Goal: Information Seeking & Learning: Learn about a topic

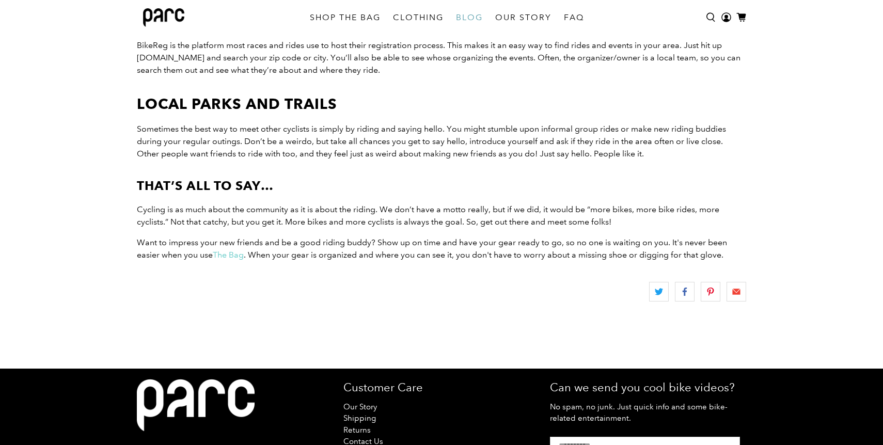
scroll to position [1310, 0]
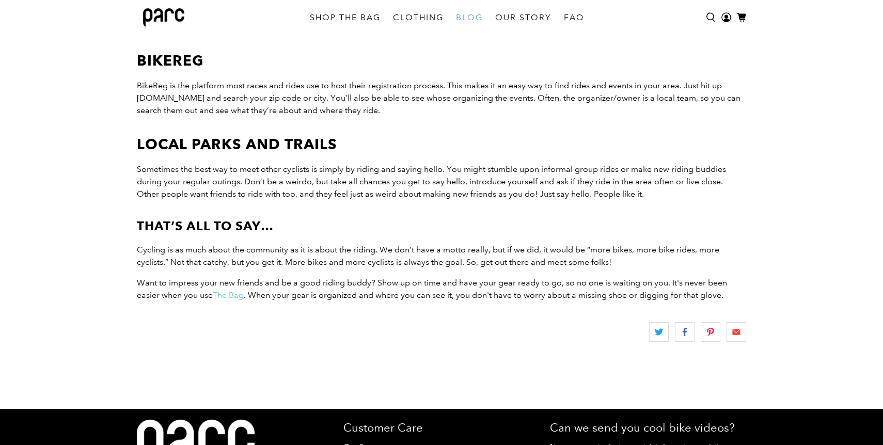
click at [157, 69] on h2 "BikeReg" at bounding box center [442, 61] width 610 height 22
click at [151, 87] on span "BikeReg is the platform most races and rides use to host their registration pro…" at bounding box center [439, 98] width 604 height 35
copy span "BikeReg"
click at [455, 278] on span "Want to impress your new friends and be a good riding buddy? Show up on time an…" at bounding box center [432, 289] width 590 height 22
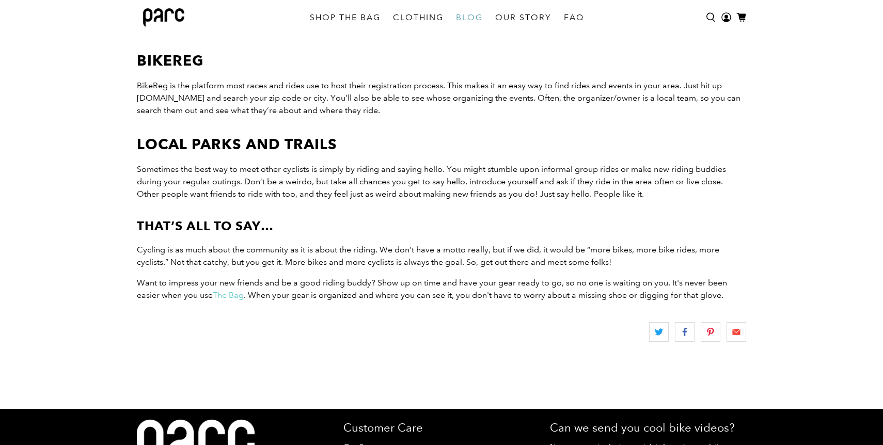
click at [246, 255] on p "Cycling is as much about the community as it is about the riding. We don’t have…" at bounding box center [442, 256] width 610 height 25
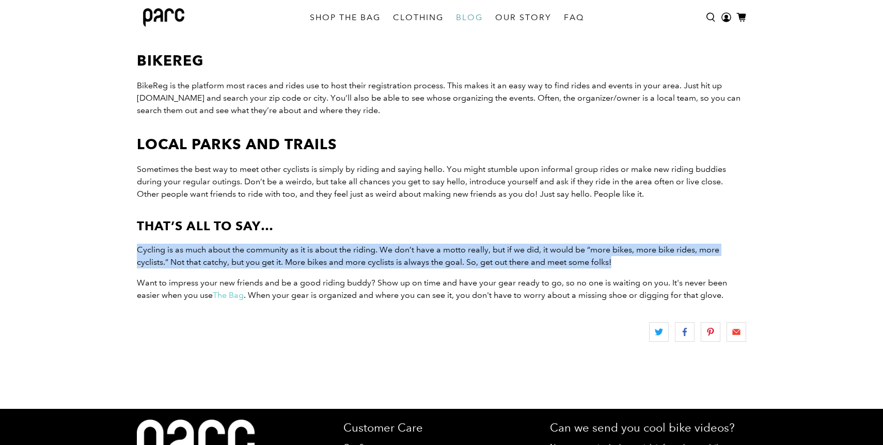
click at [269, 256] on p "Cycling is as much about the community as it is about the riding. We don’t have…" at bounding box center [442, 256] width 610 height 25
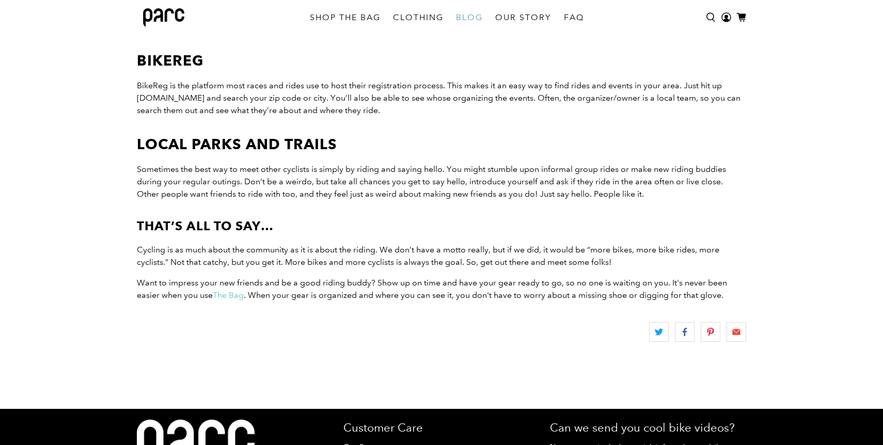
click at [269, 256] on p "Cycling is as much about the community as it is about the riding. We don’t have…" at bounding box center [442, 256] width 610 height 25
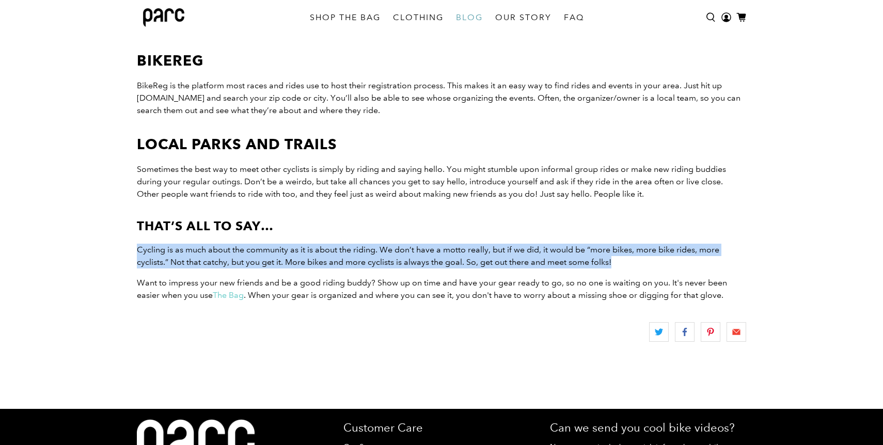
click at [269, 256] on p "Cycling is as much about the community as it is about the riding. We don’t have…" at bounding box center [442, 256] width 610 height 25
click at [283, 257] on span "Cycling is as much about the community as it is about the riding. We don’t have…" at bounding box center [428, 256] width 583 height 22
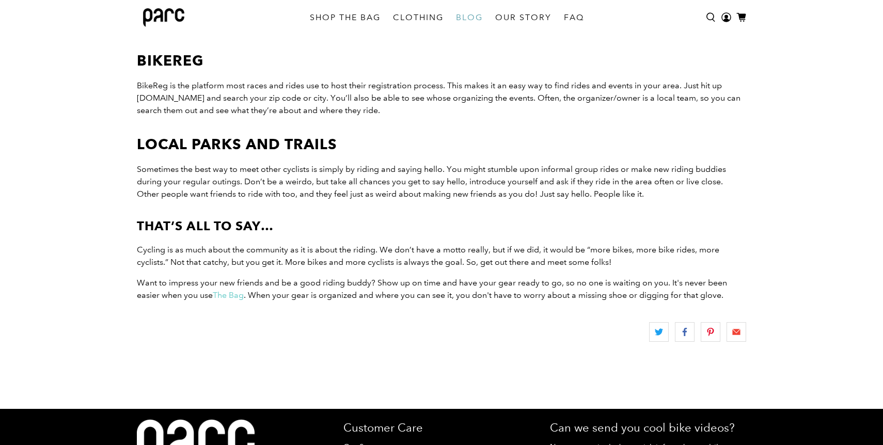
click at [283, 257] on span "Cycling is as much about the community as it is about the riding. We don’t have…" at bounding box center [428, 256] width 583 height 22
click at [302, 257] on span "Cycling is as much about the community as it is about the riding. We don’t have…" at bounding box center [428, 256] width 583 height 22
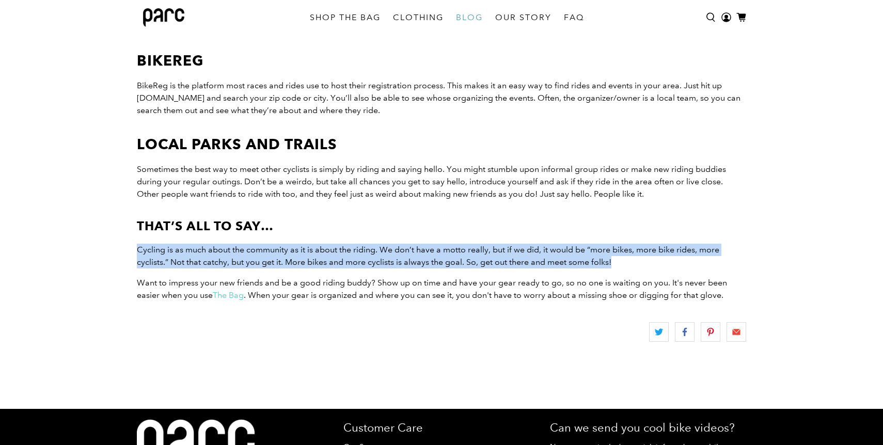
click at [319, 257] on span "Cycling is as much about the community as it is about the riding. We don’t have…" at bounding box center [428, 256] width 583 height 22
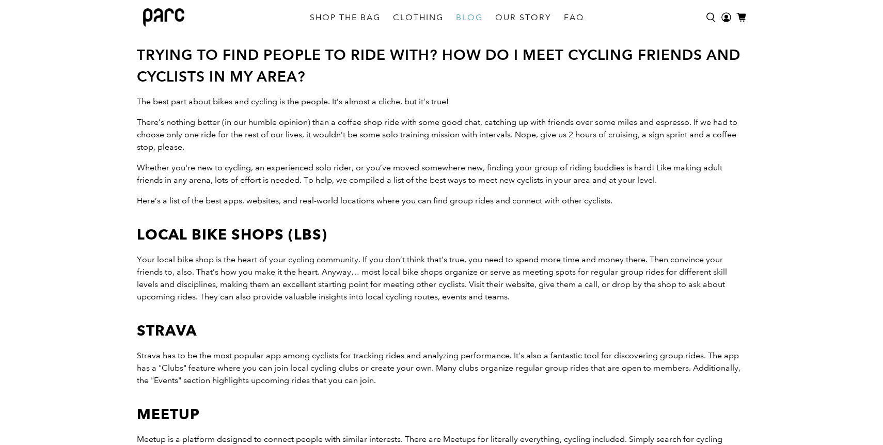
scroll to position [0, 0]
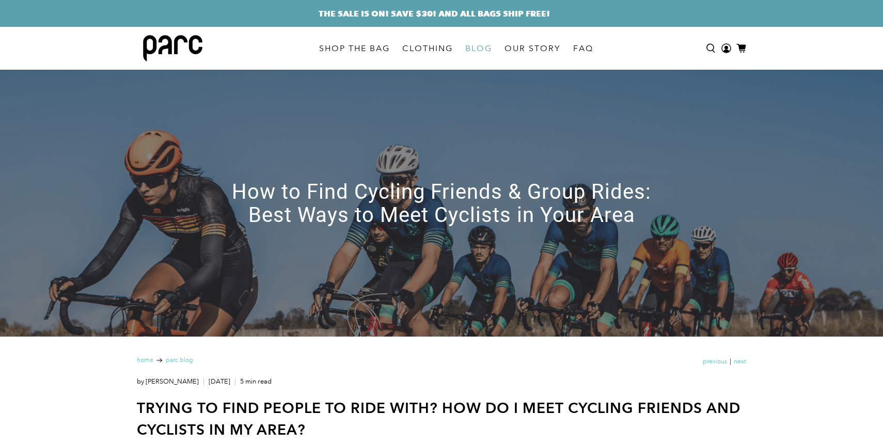
click at [183, 32] on div at bounding box center [173, 48] width 72 height 43
click at [181, 39] on img at bounding box center [172, 48] width 59 height 26
